Goal: Transaction & Acquisition: Purchase product/service

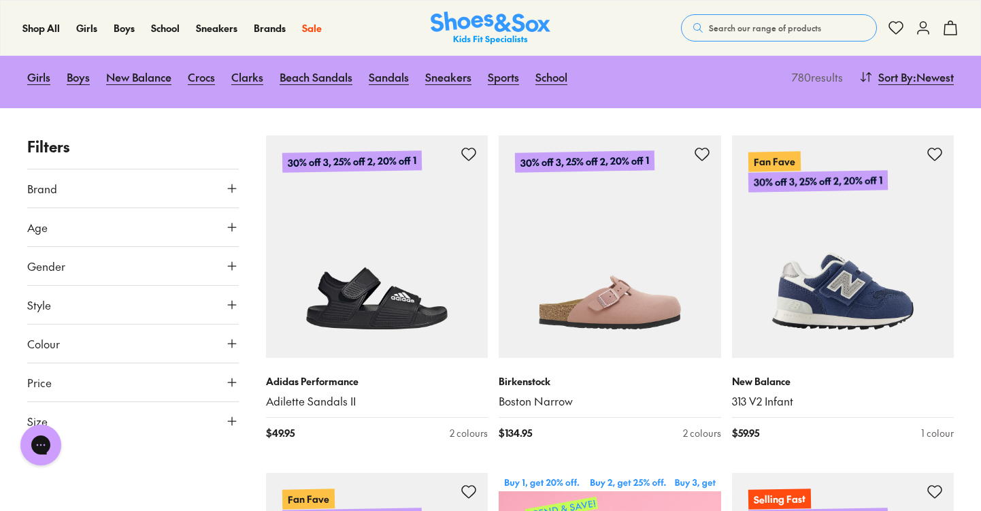
scroll to position [240, 0]
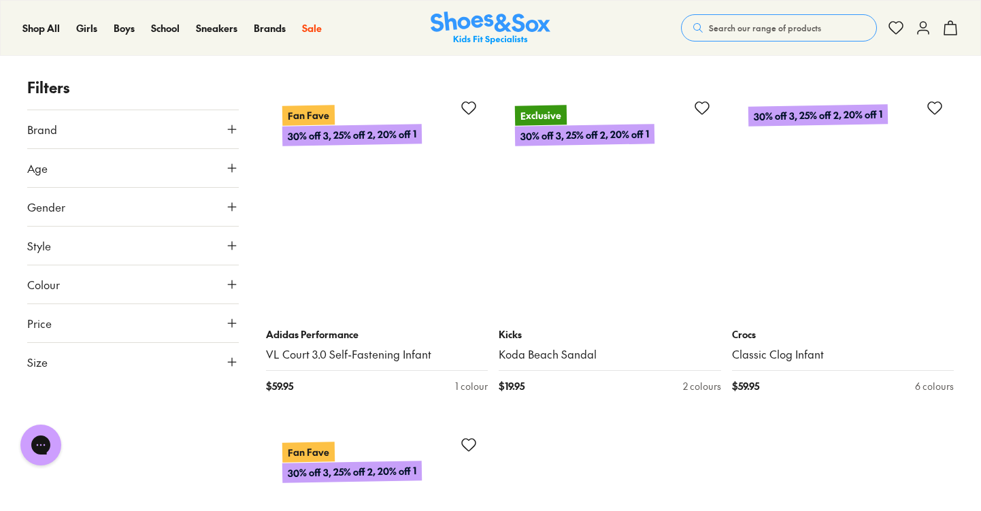
scroll to position [7025, 0]
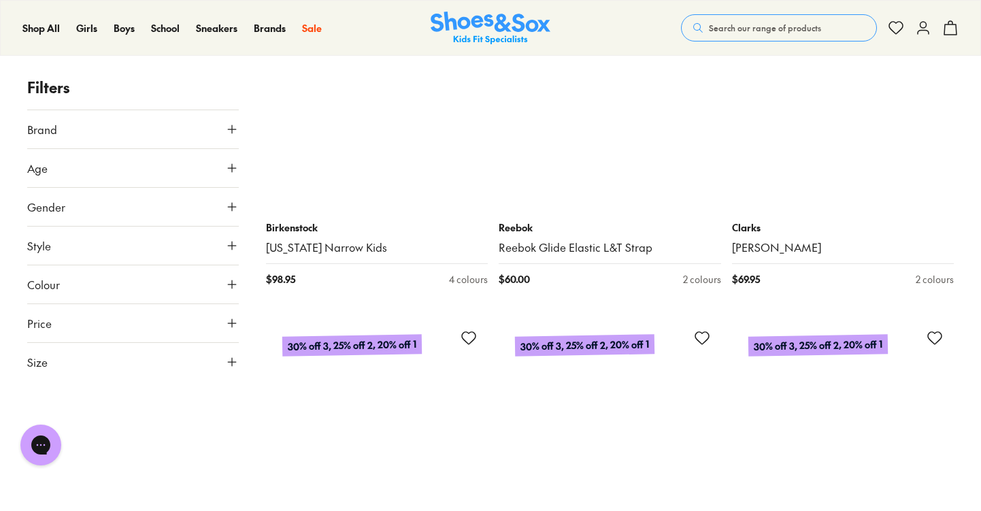
scroll to position [9601, 1]
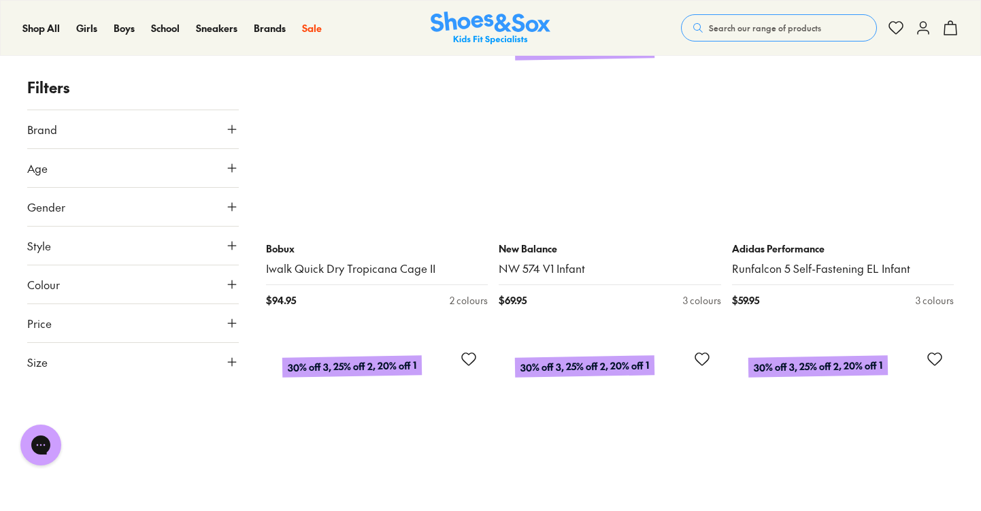
scroll to position [12847, 0]
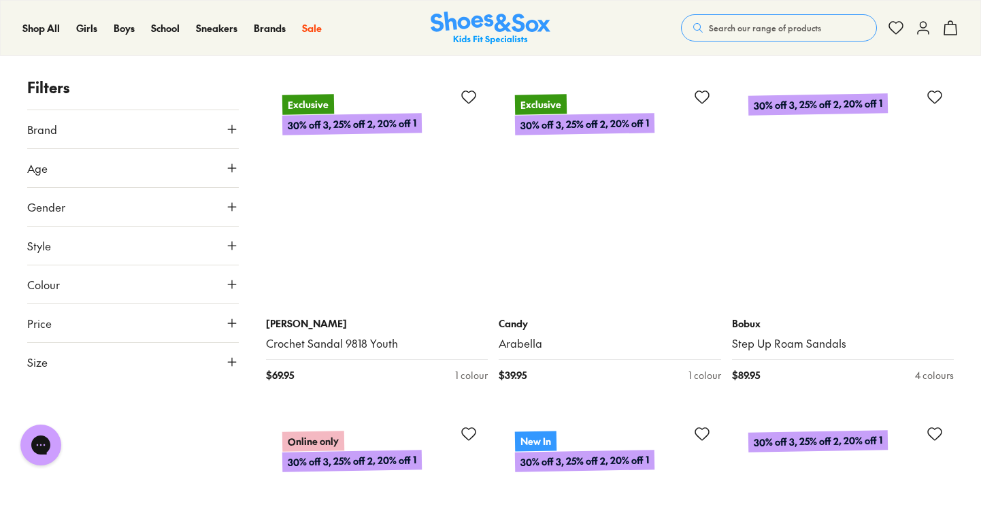
scroll to position [16470, 0]
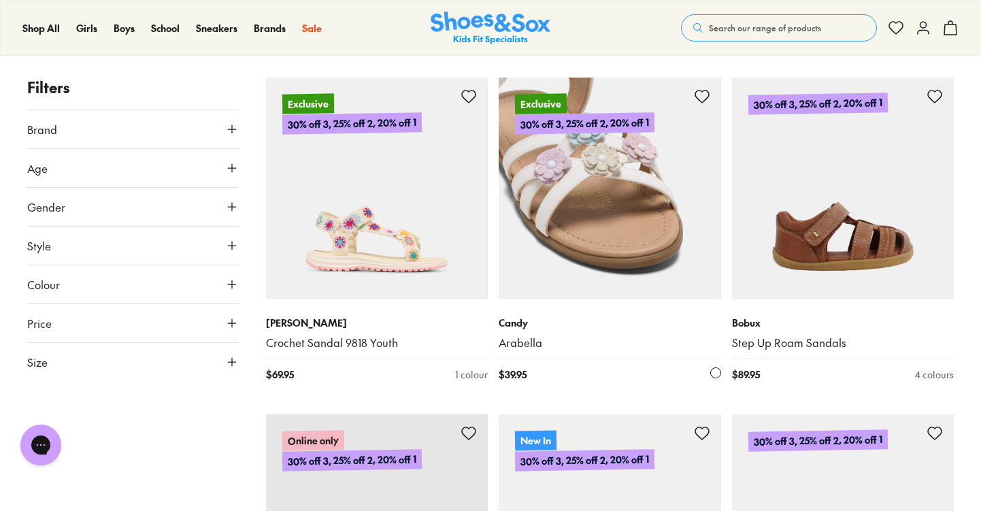
click at [611, 200] on img at bounding box center [609, 189] width 222 height 222
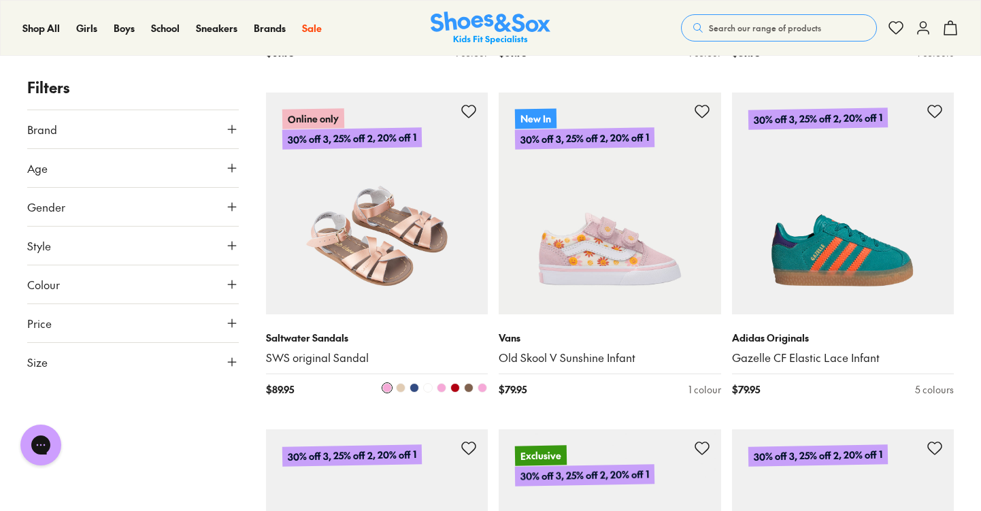
scroll to position [16795, 0]
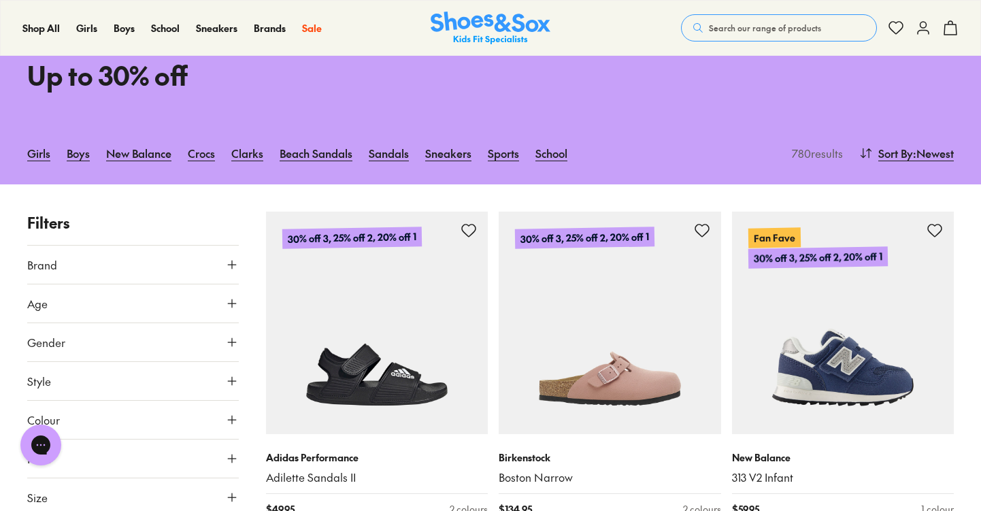
scroll to position [201, 0]
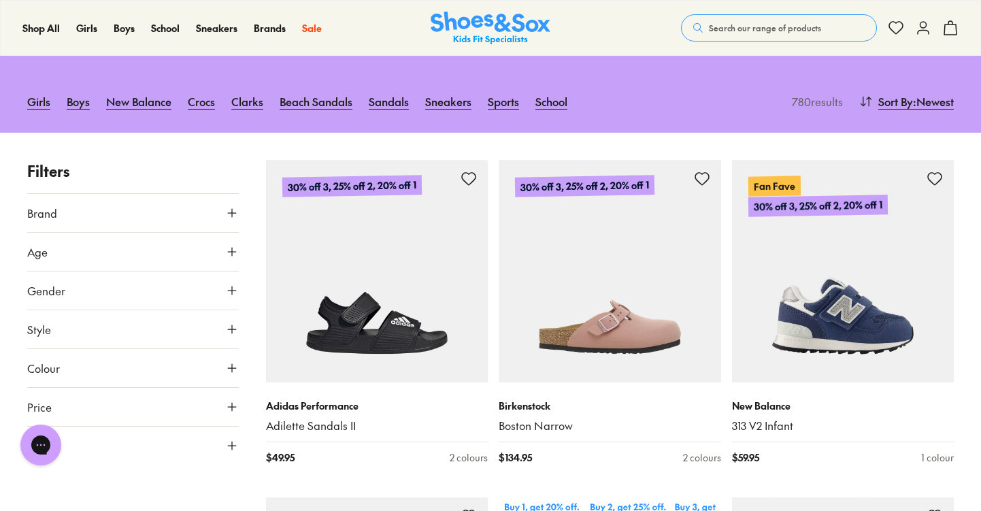
click at [68, 252] on button "Age" at bounding box center [132, 252] width 211 height 38
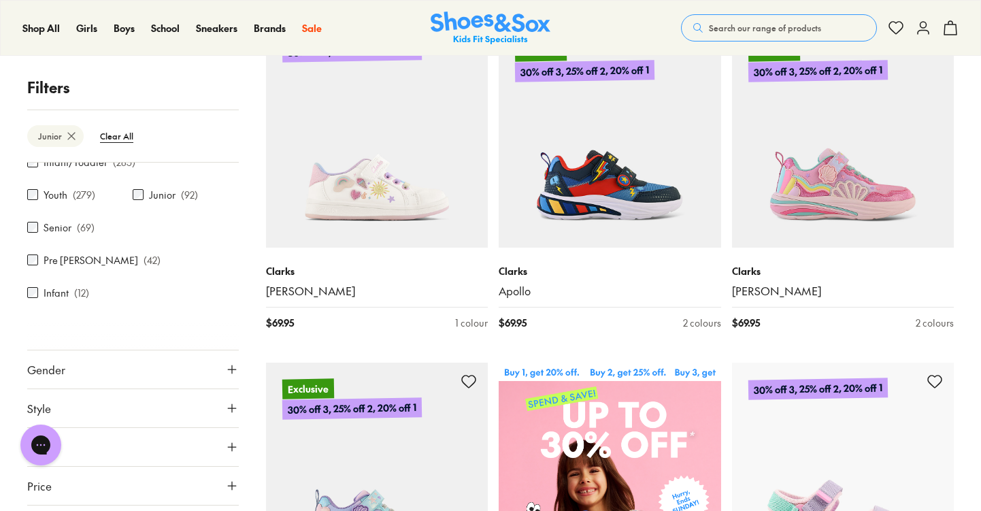
scroll to position [350, 0]
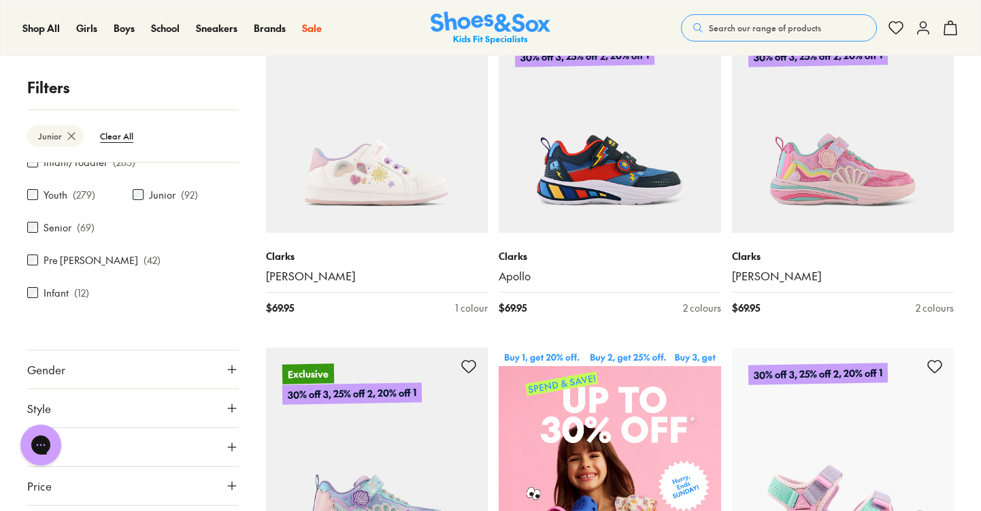
click at [79, 350] on button "Gender" at bounding box center [132, 369] width 211 height 38
click at [97, 396] on label "Girls" at bounding box center [108, 408] width 52 height 25
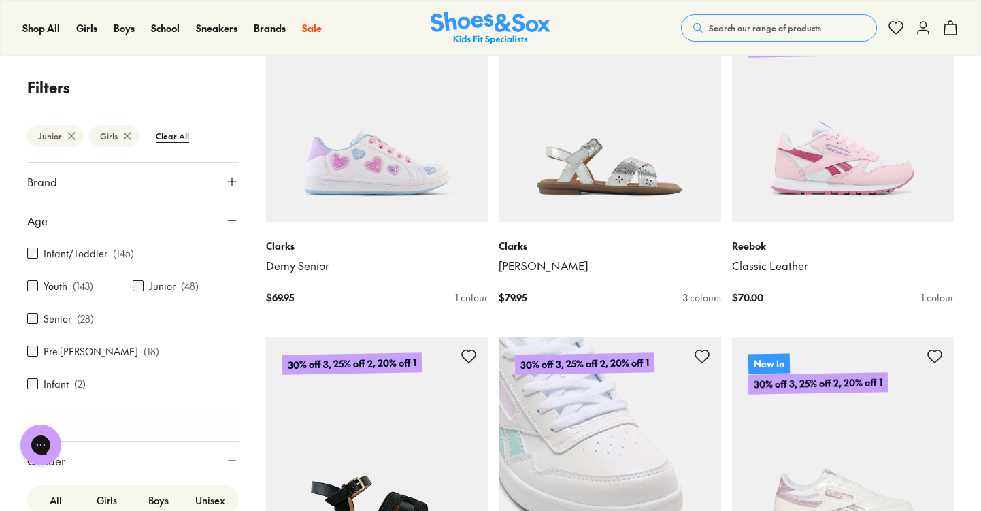
scroll to position [3056, 0]
